Goal: Information Seeking & Learning: Learn about a topic

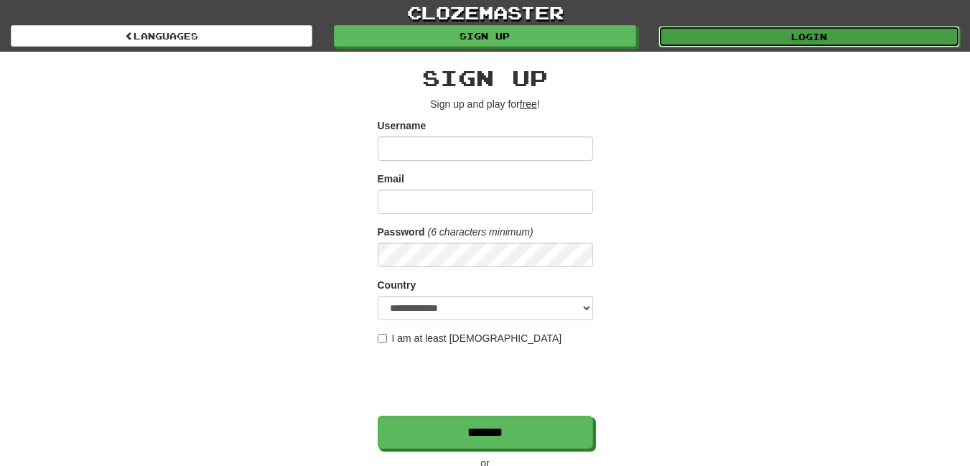
click at [785, 34] on link "Login" at bounding box center [809, 37] width 302 height 22
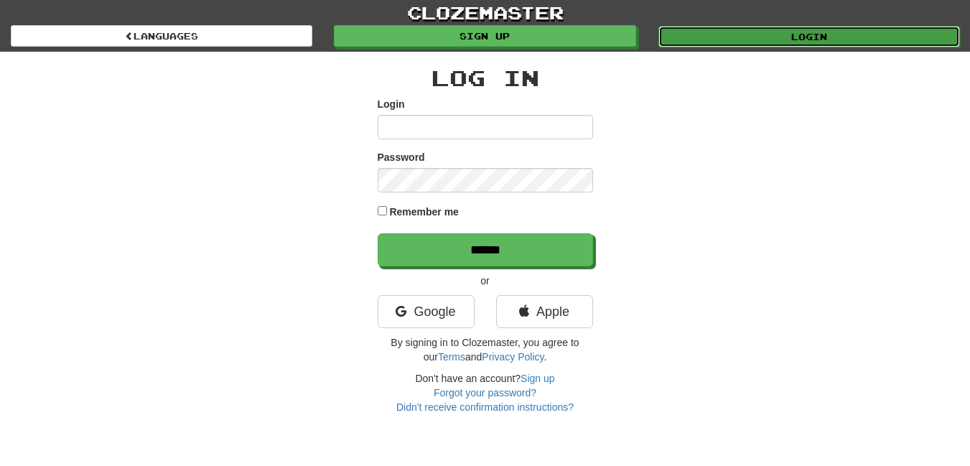
click at [844, 33] on link "Login" at bounding box center [809, 37] width 302 height 22
click at [843, 40] on link "Login" at bounding box center [809, 37] width 302 height 22
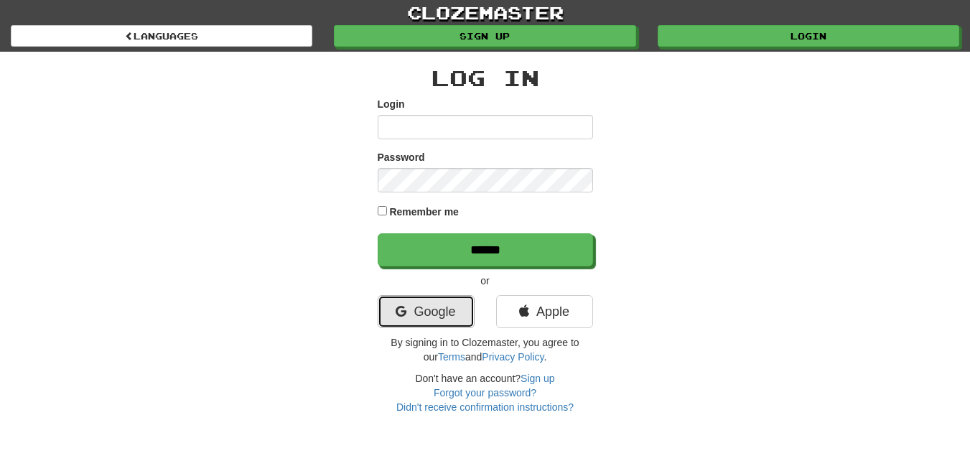
click at [442, 308] on link "Google" at bounding box center [426, 311] width 97 height 33
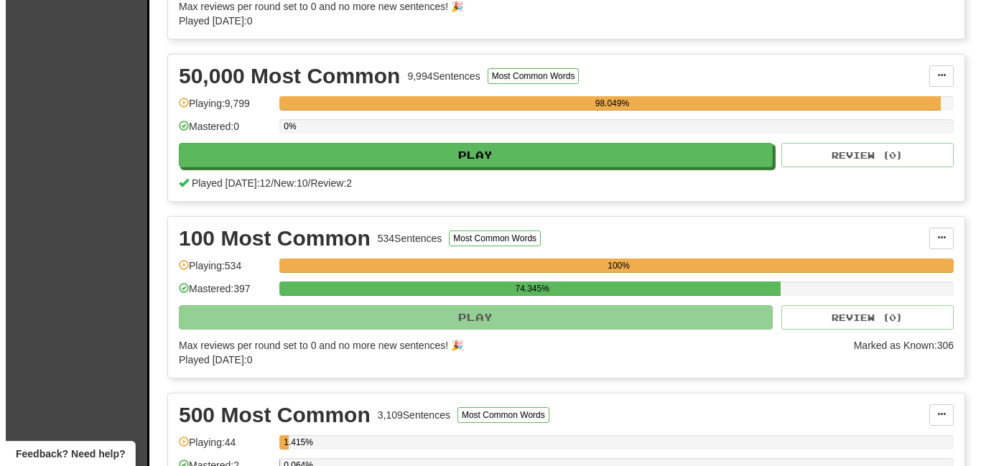
scroll to position [1521, 0]
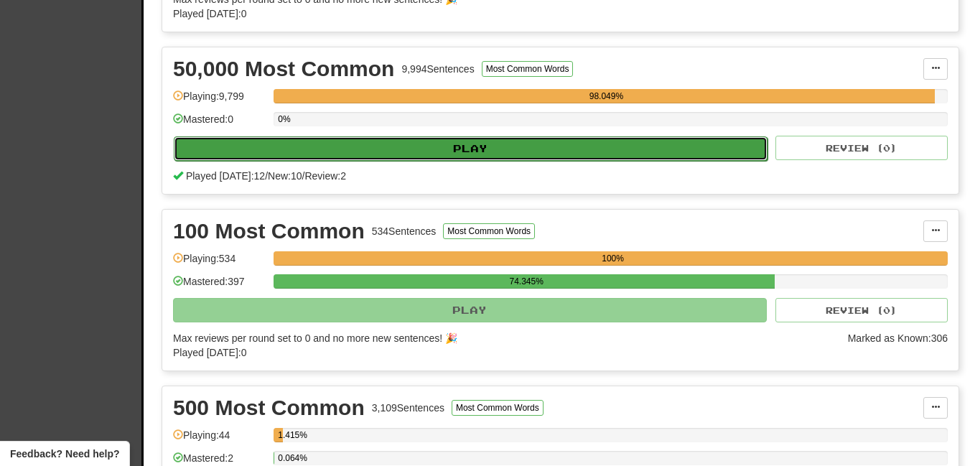
click at [672, 146] on button "Play" at bounding box center [471, 148] width 594 height 24
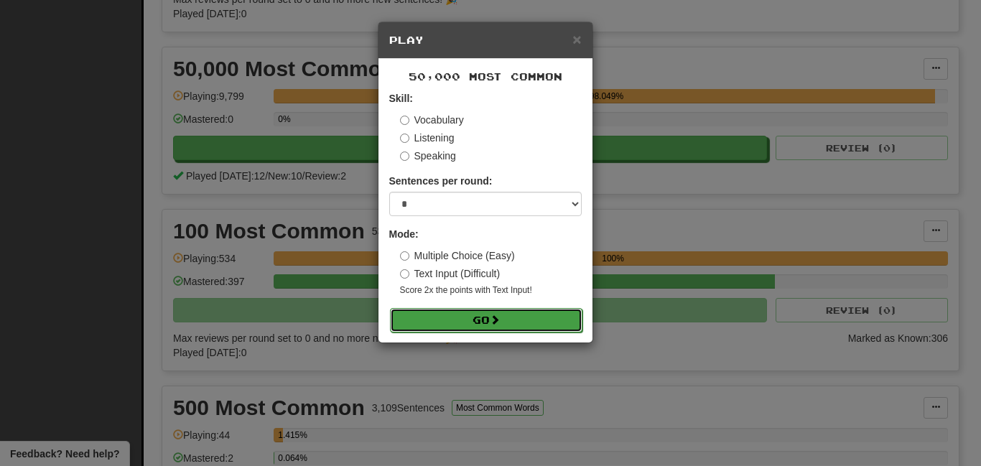
click at [492, 317] on span at bounding box center [495, 319] width 10 height 10
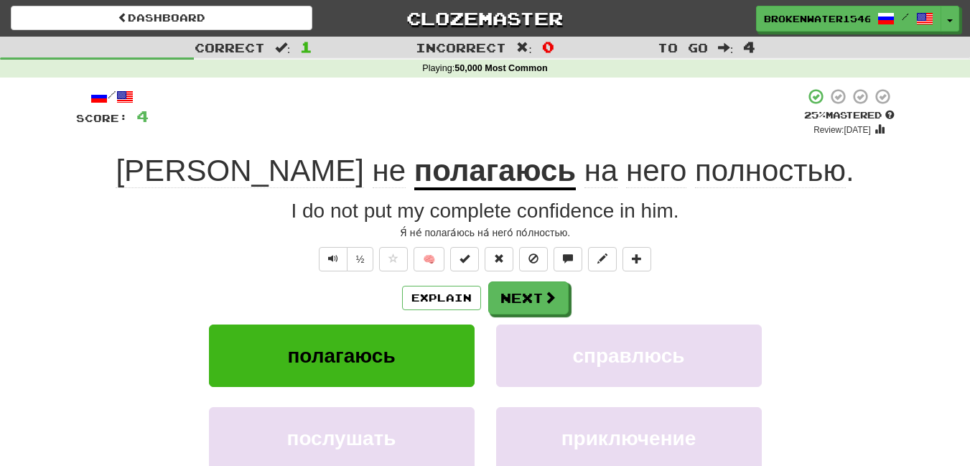
click at [414, 165] on u "полагаюсь" at bounding box center [495, 172] width 162 height 37
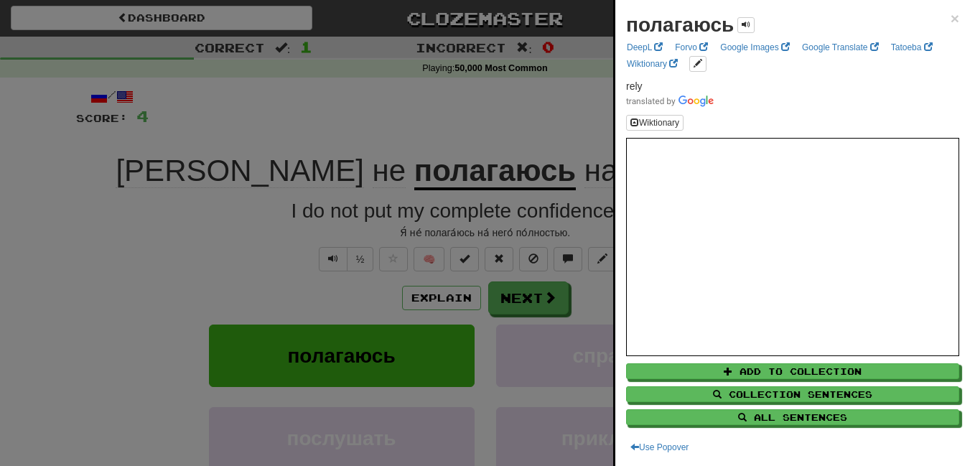
click at [412, 165] on div at bounding box center [485, 233] width 970 height 466
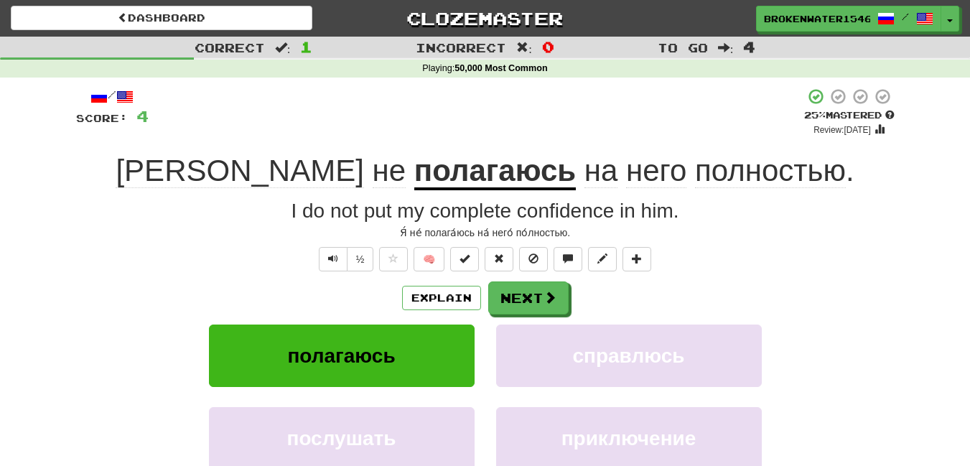
click at [695, 182] on span "полностью" at bounding box center [770, 171] width 151 height 34
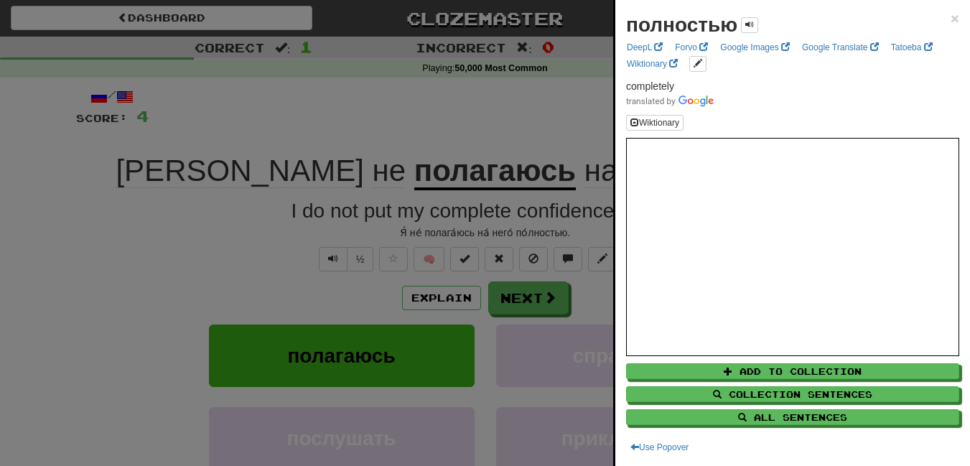
click at [463, 156] on div at bounding box center [485, 233] width 970 height 466
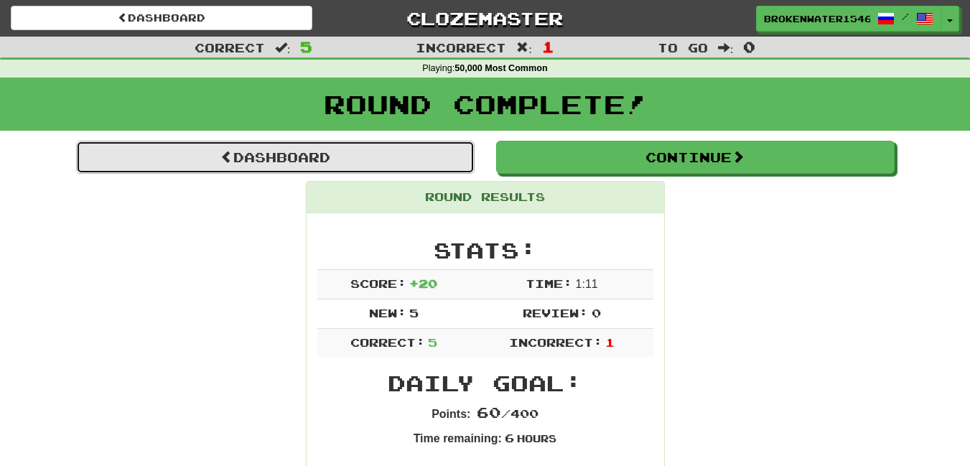
click at [399, 162] on link "Dashboard" at bounding box center [275, 157] width 398 height 33
